Goal: Use online tool/utility: Utilize a website feature to perform a specific function

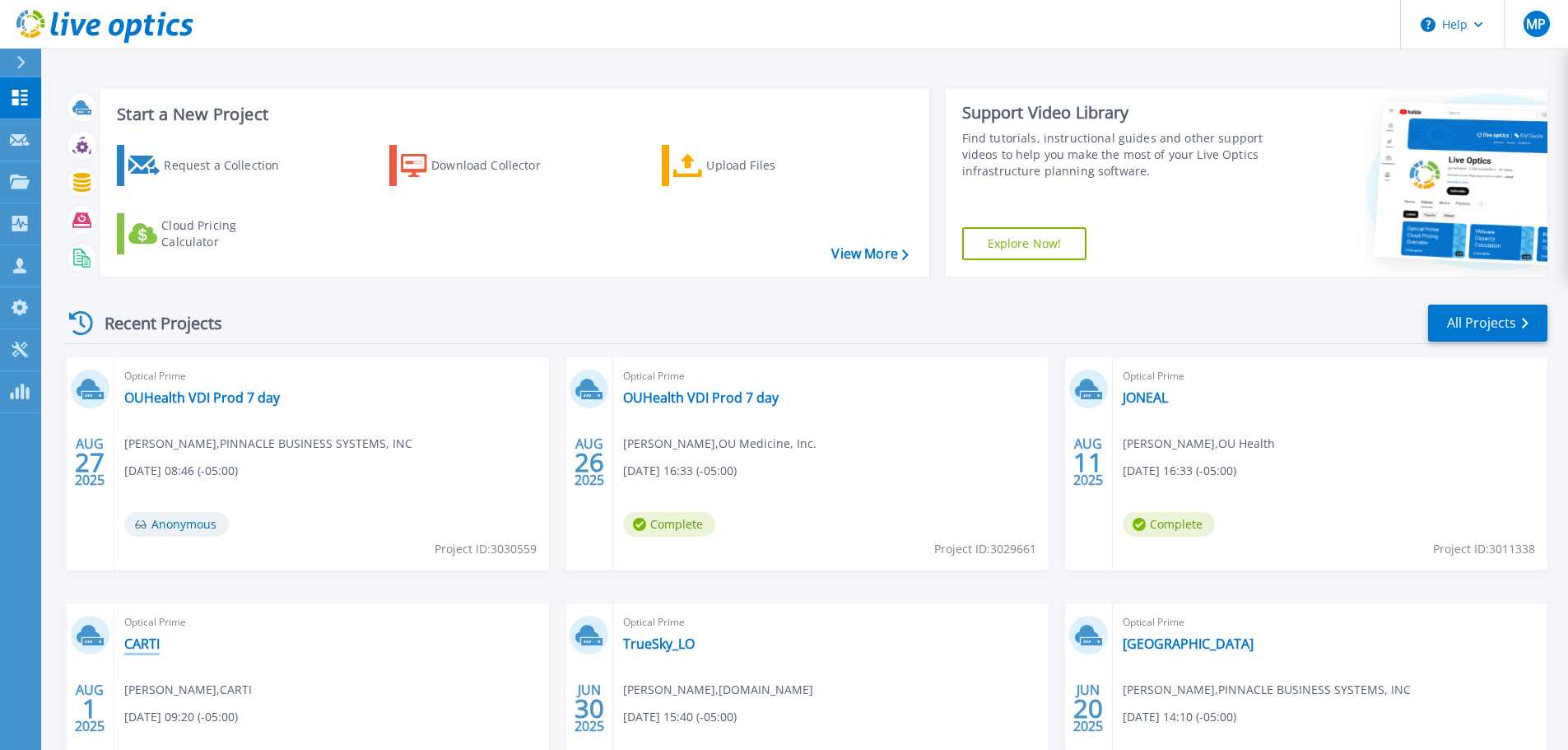
click at [143, 650] on link "CARTI" at bounding box center [142, 643] width 36 height 17
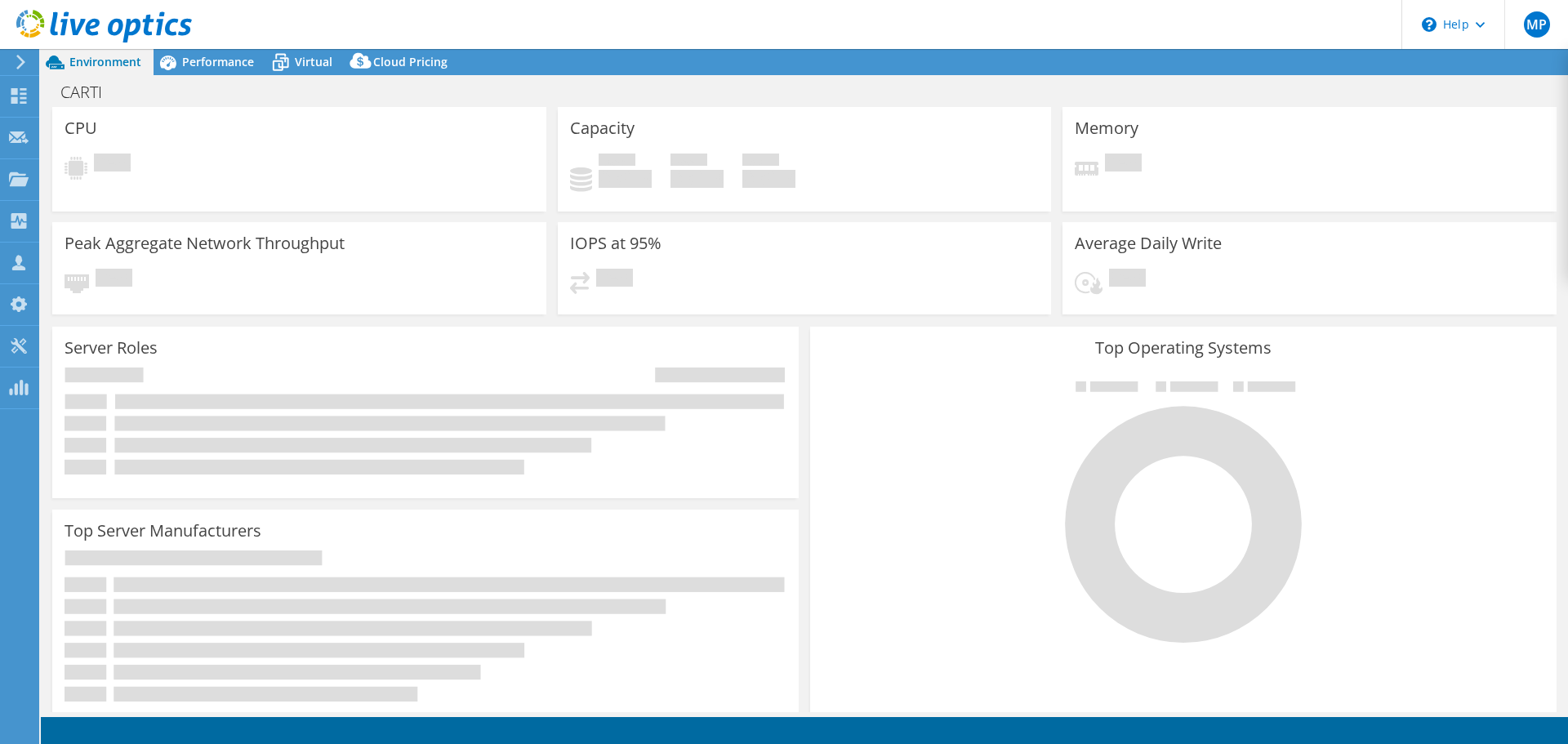
select select "USD"
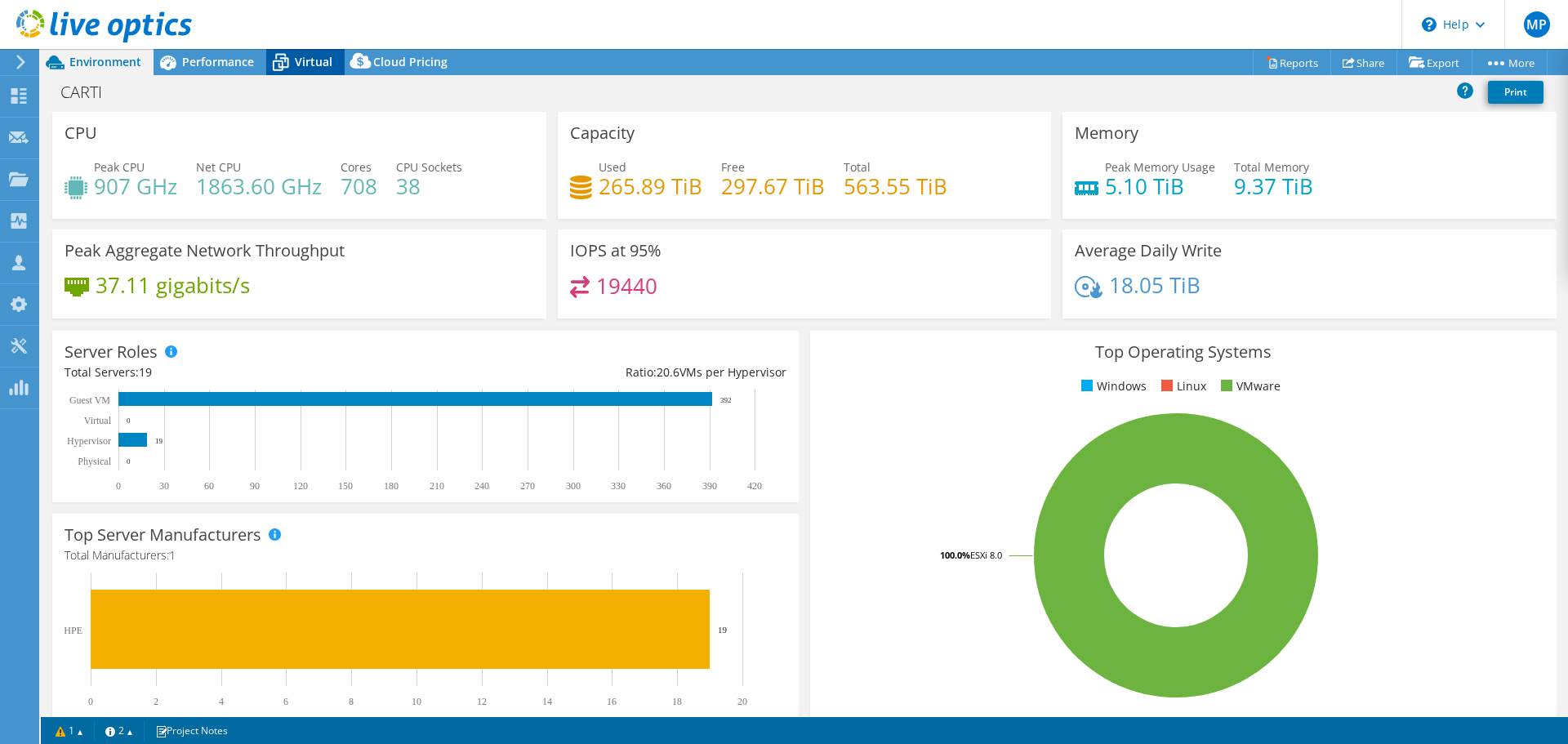
click at [277, 56] on icon at bounding box center [280, 62] width 28 height 28
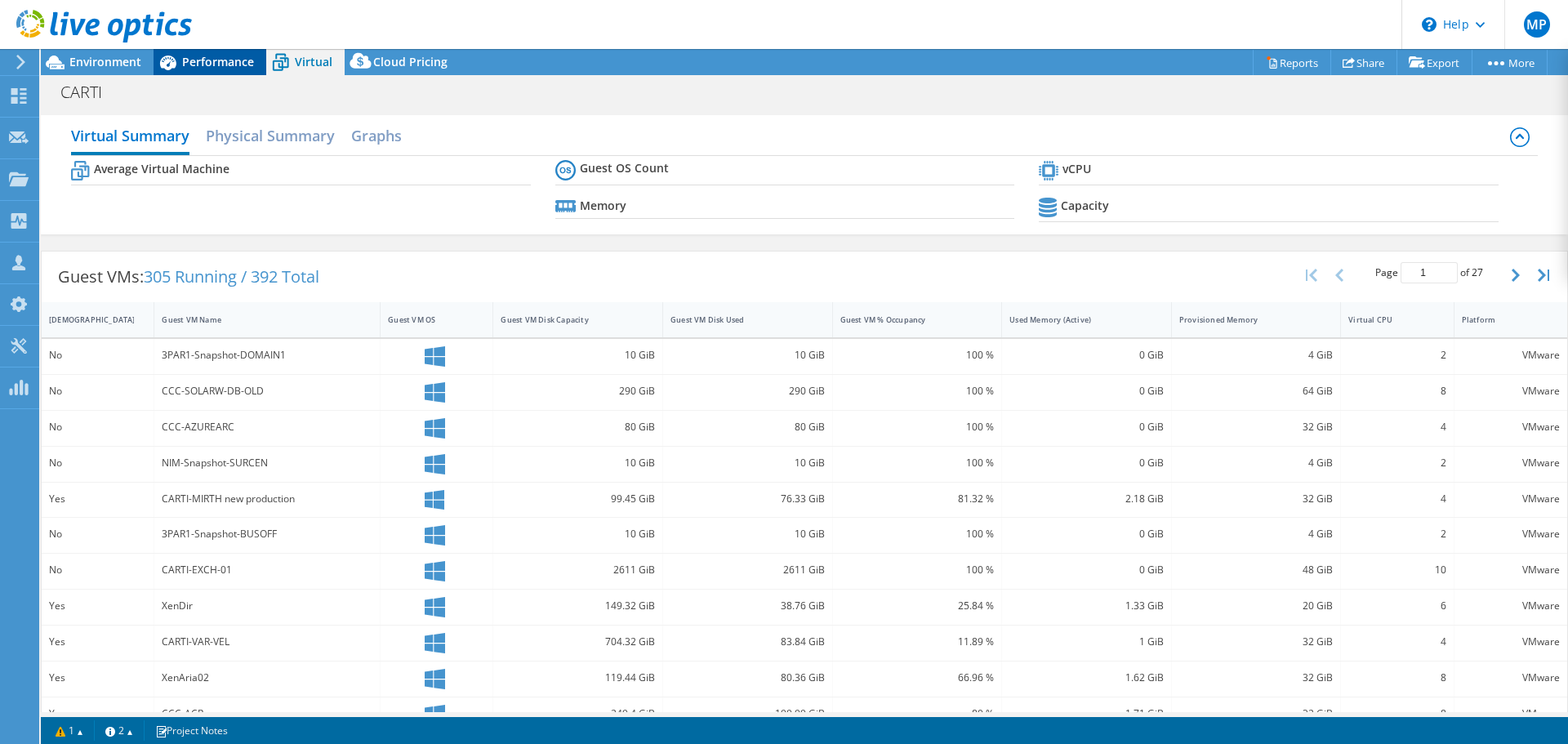
click at [239, 57] on span "Performance" at bounding box center [218, 61] width 72 height 16
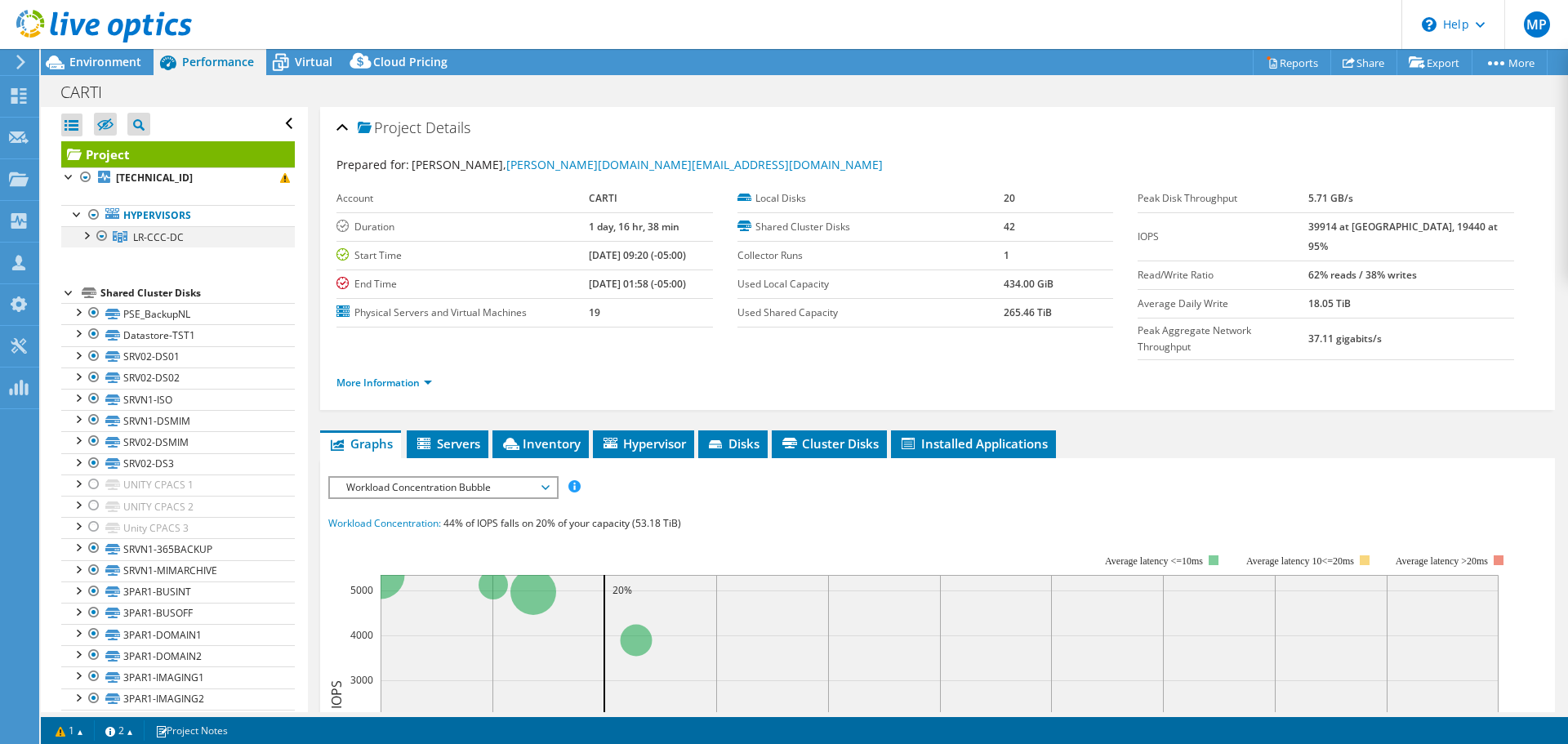
click at [88, 236] on div at bounding box center [85, 234] width 16 height 16
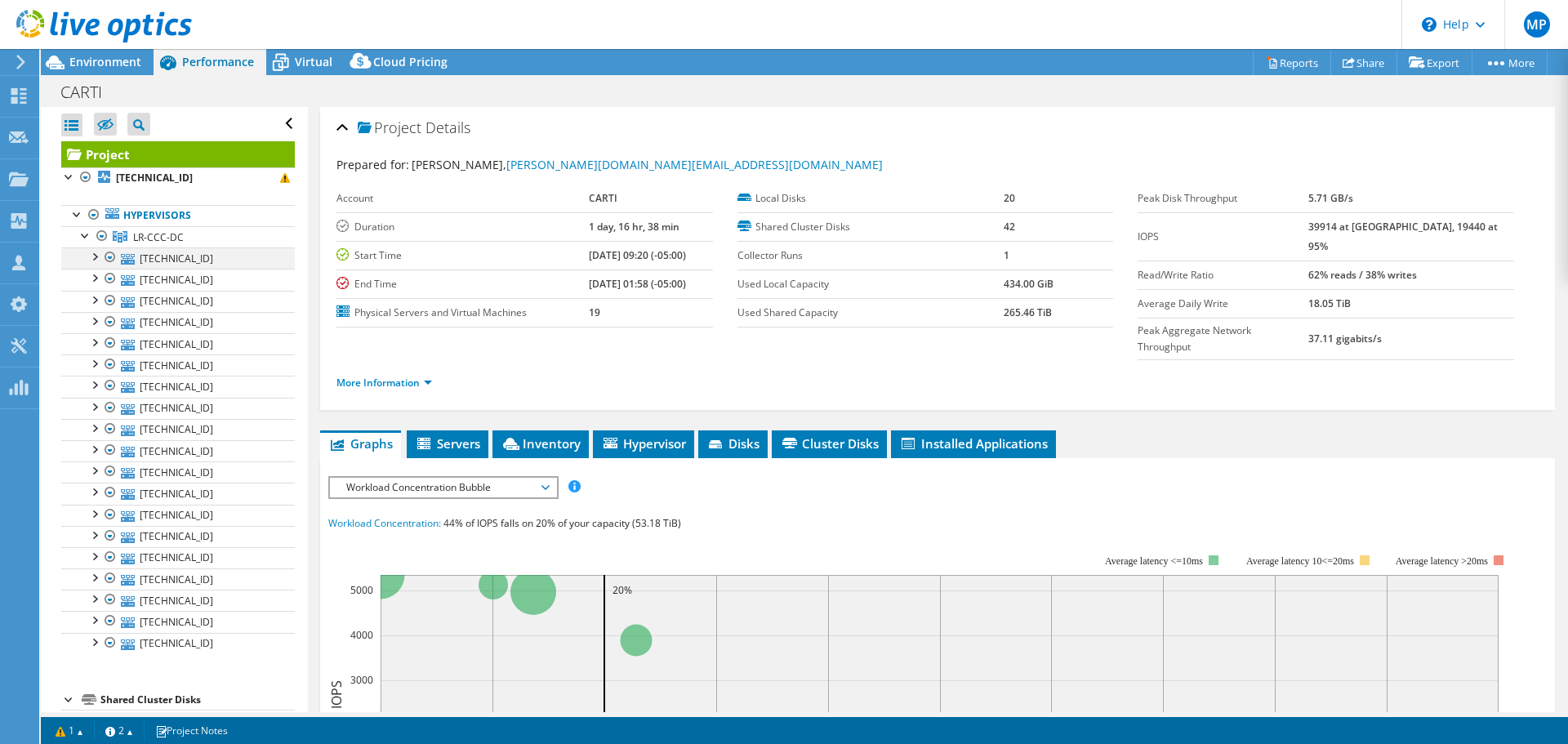
click at [93, 258] on div at bounding box center [93, 255] width 16 height 16
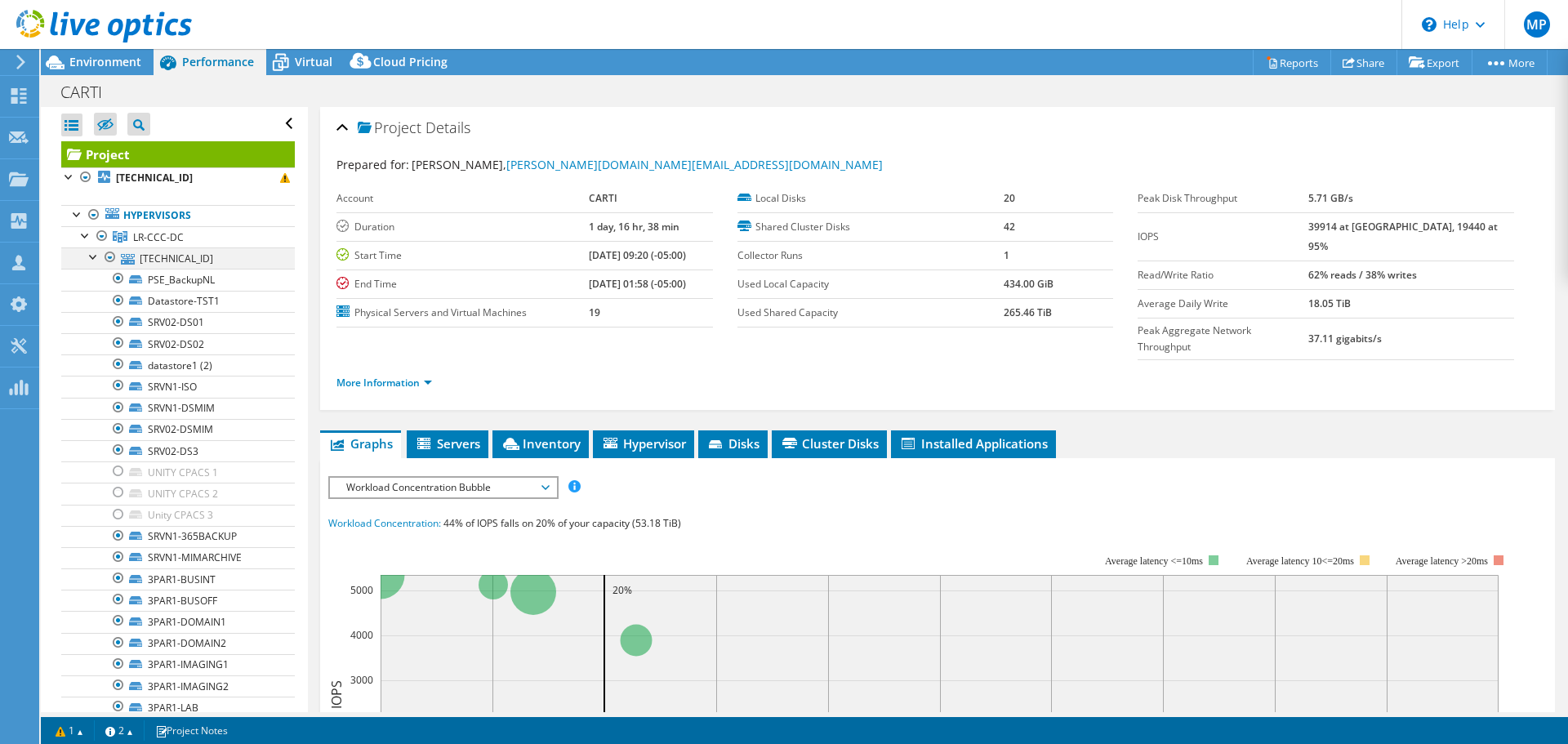
click at [93, 258] on div at bounding box center [93, 255] width 16 height 16
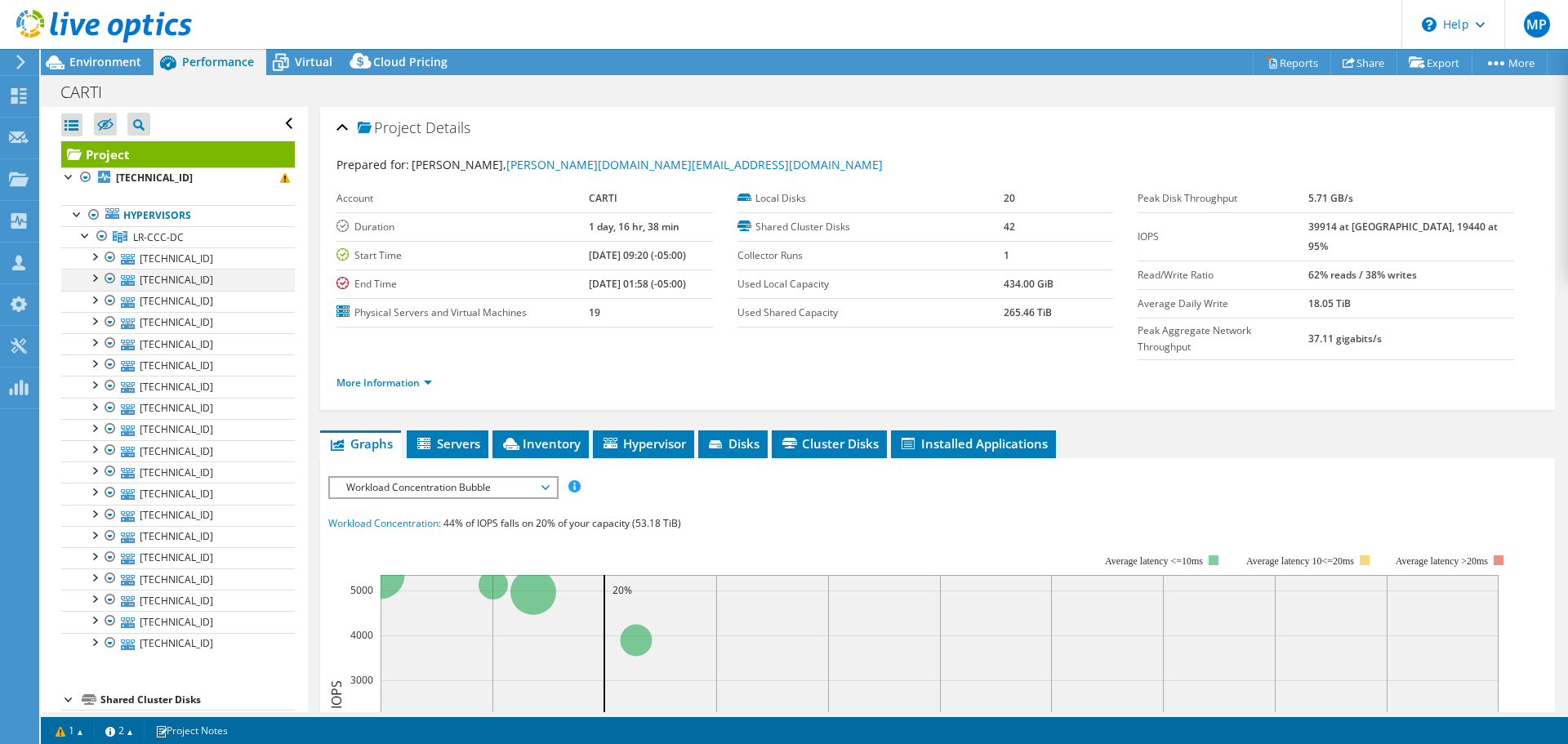
click at [96, 274] on div at bounding box center [93, 276] width 16 height 16
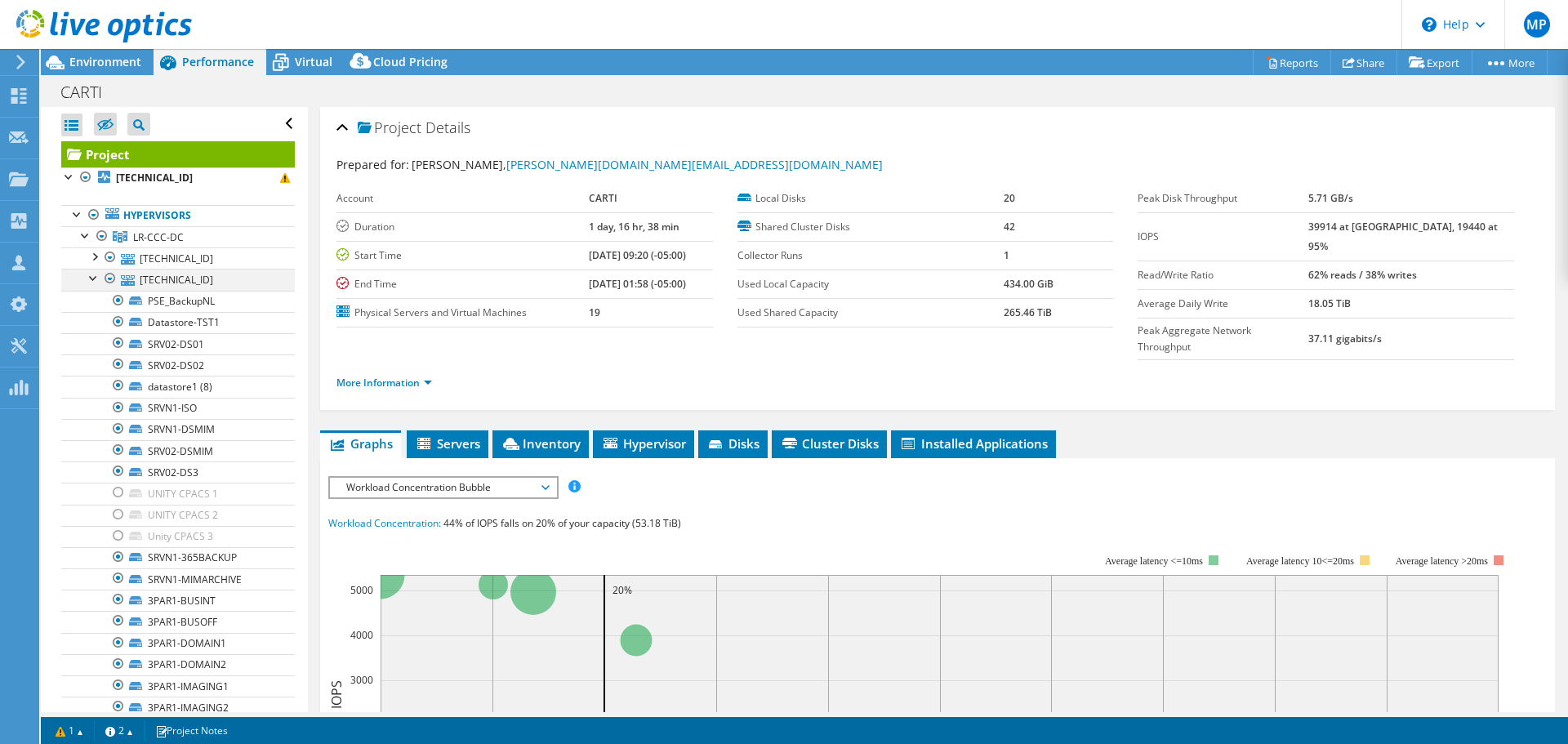
click at [96, 274] on div at bounding box center [93, 276] width 16 height 16
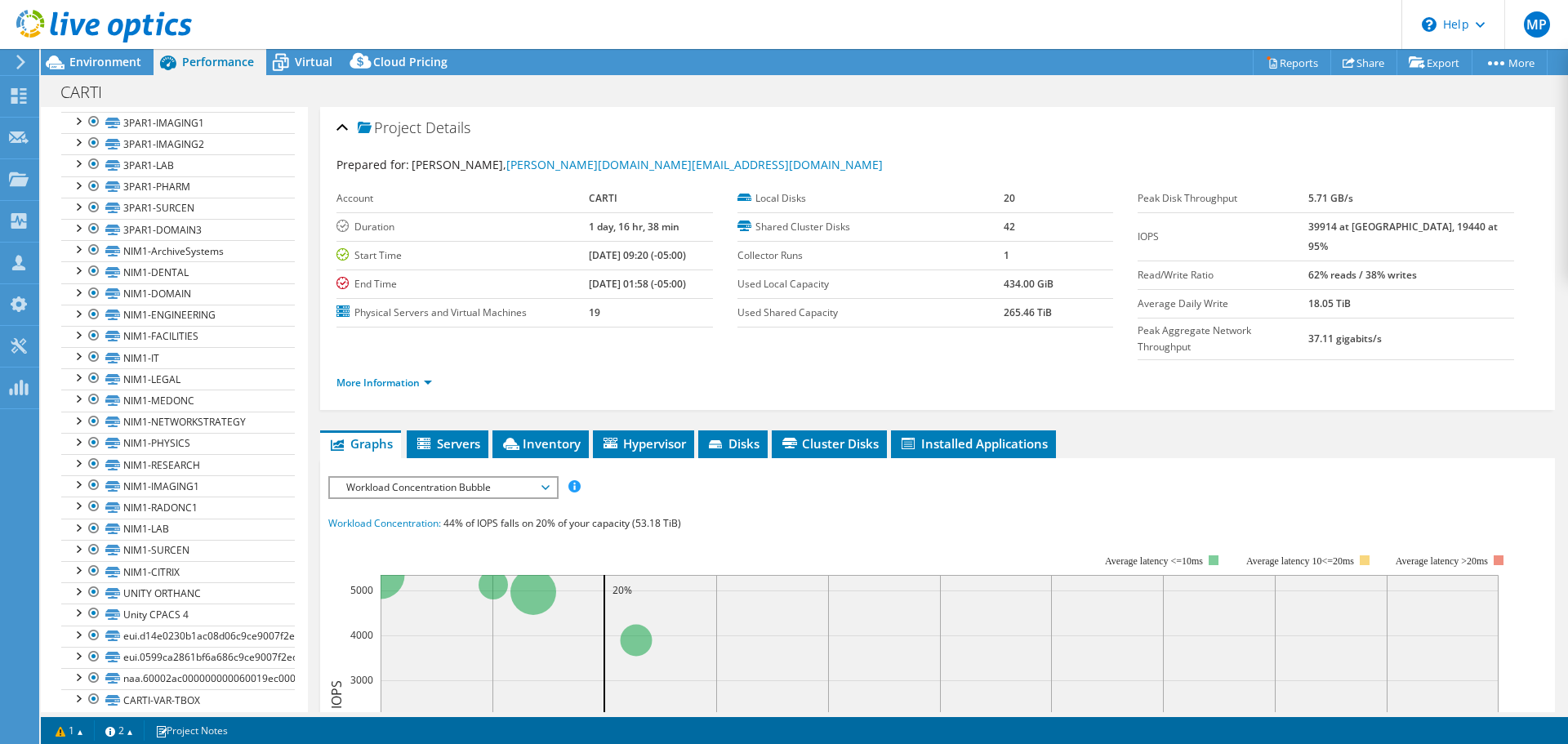
scroll to position [979, 0]
click at [94, 593] on div at bounding box center [93, 595] width 16 height 20
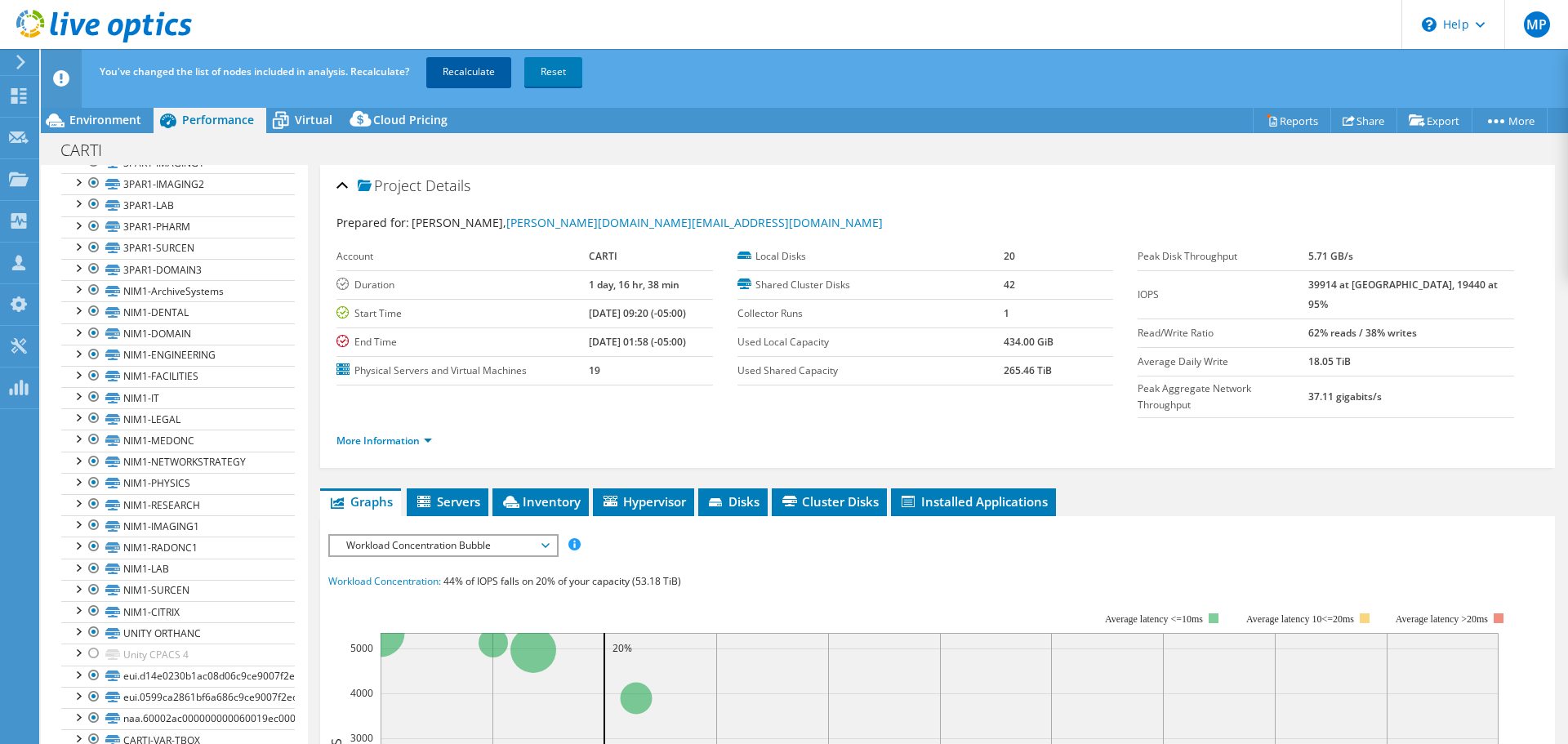
click at [476, 73] on link "Recalculate" at bounding box center [469, 72] width 85 height 29
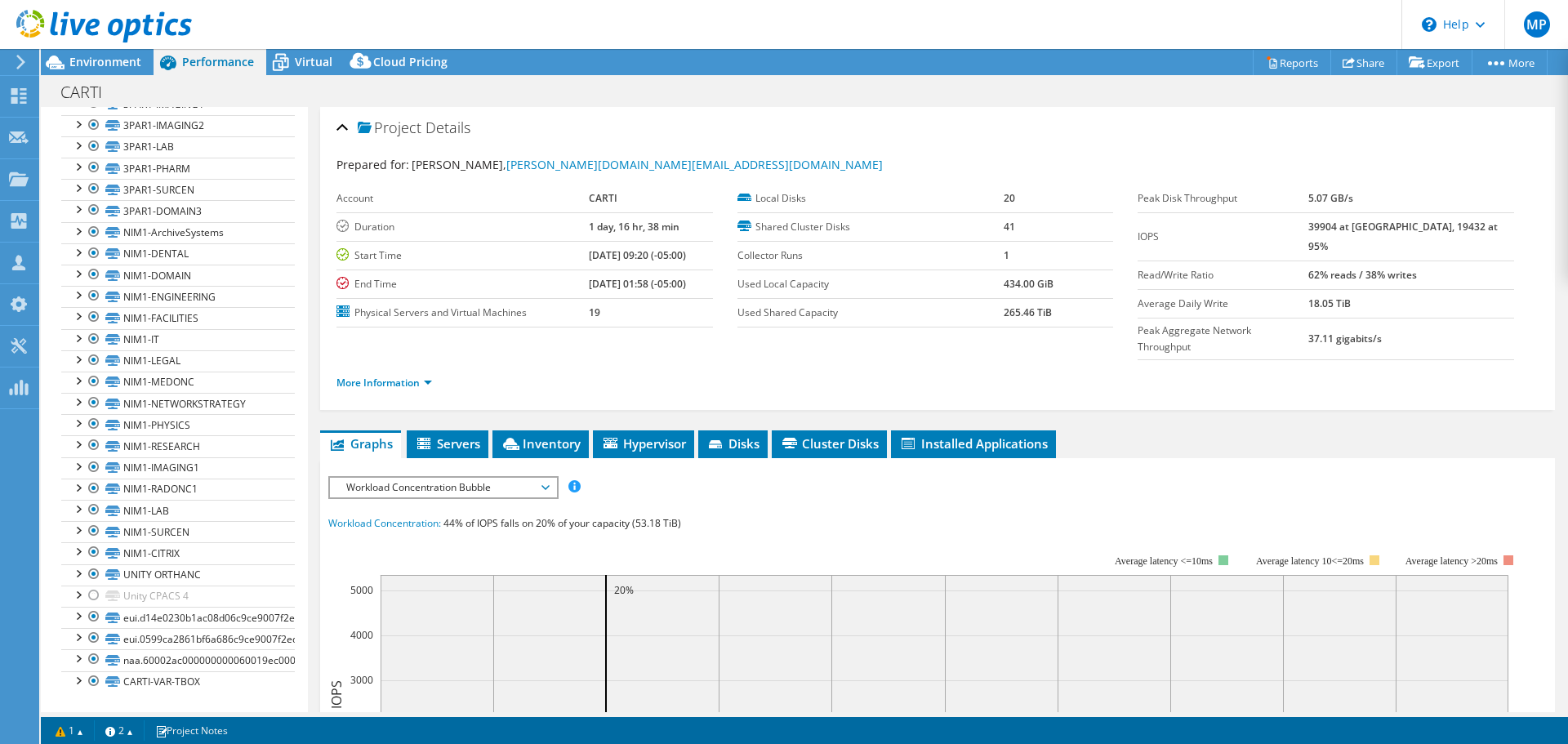
scroll to position [573, 0]
